Goal: Task Accomplishment & Management: Use online tool/utility

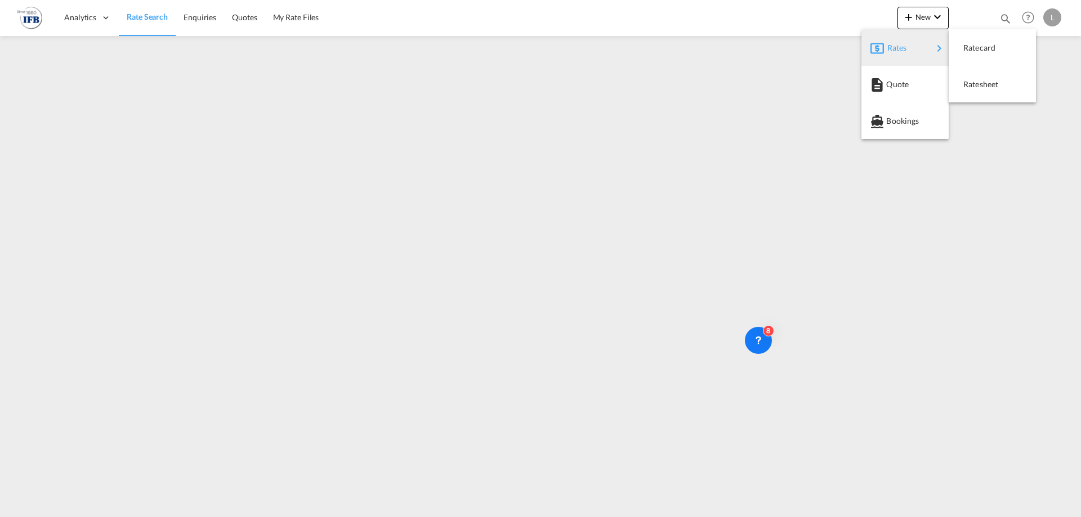
click at [924, 51] on div "Rates" at bounding box center [909, 48] width 45 height 28
click at [970, 81] on span "Ratesheet" at bounding box center [969, 84] width 12 height 23
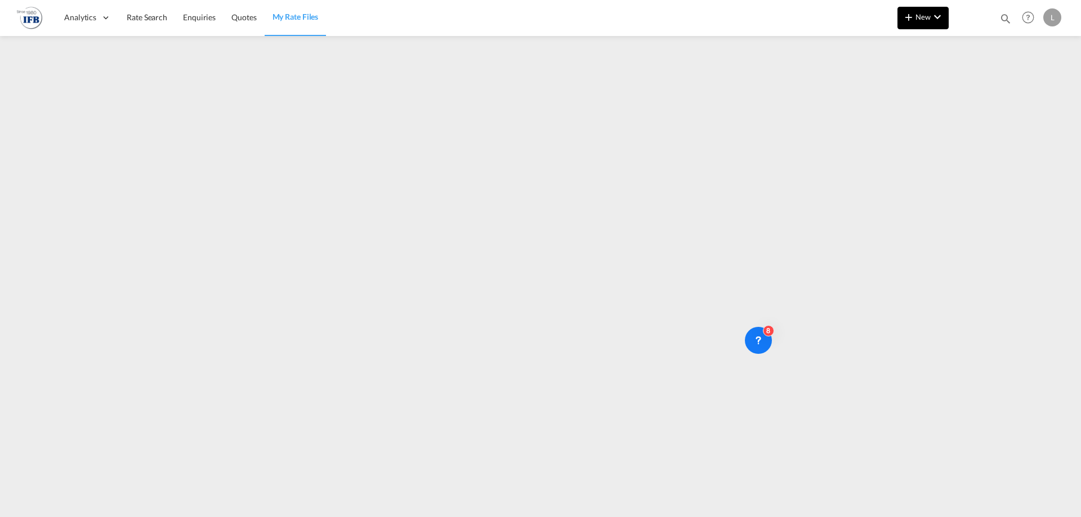
click at [913, 16] on md-icon "icon-plus 400-fg" at bounding box center [909, 17] width 14 height 14
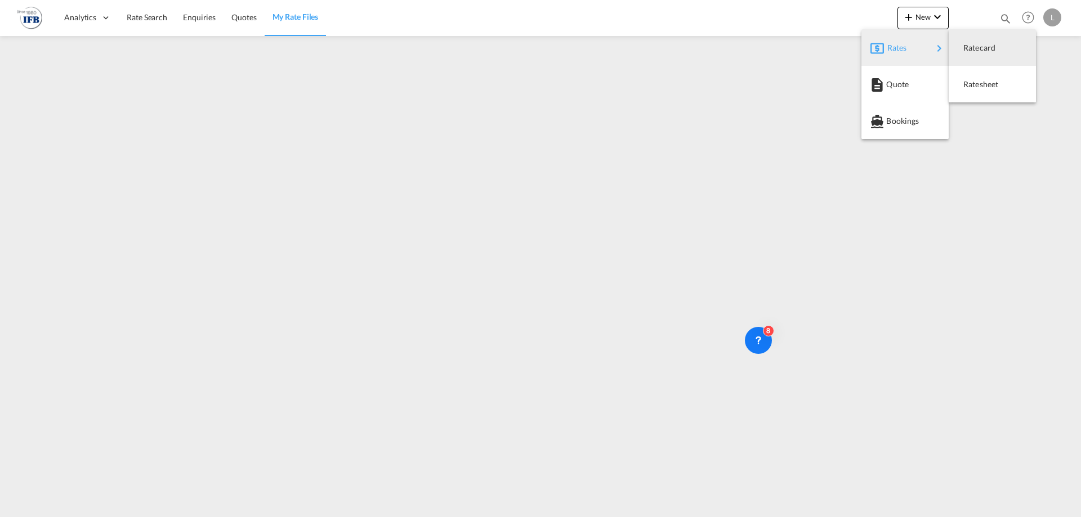
click at [913, 48] on div "Rates" at bounding box center [909, 48] width 45 height 28
click at [918, 52] on div "Rates" at bounding box center [909, 48] width 45 height 28
click at [995, 89] on div "Ratesheet" at bounding box center [984, 84] width 42 height 28
